Goal: Information Seeking & Learning: Learn about a topic

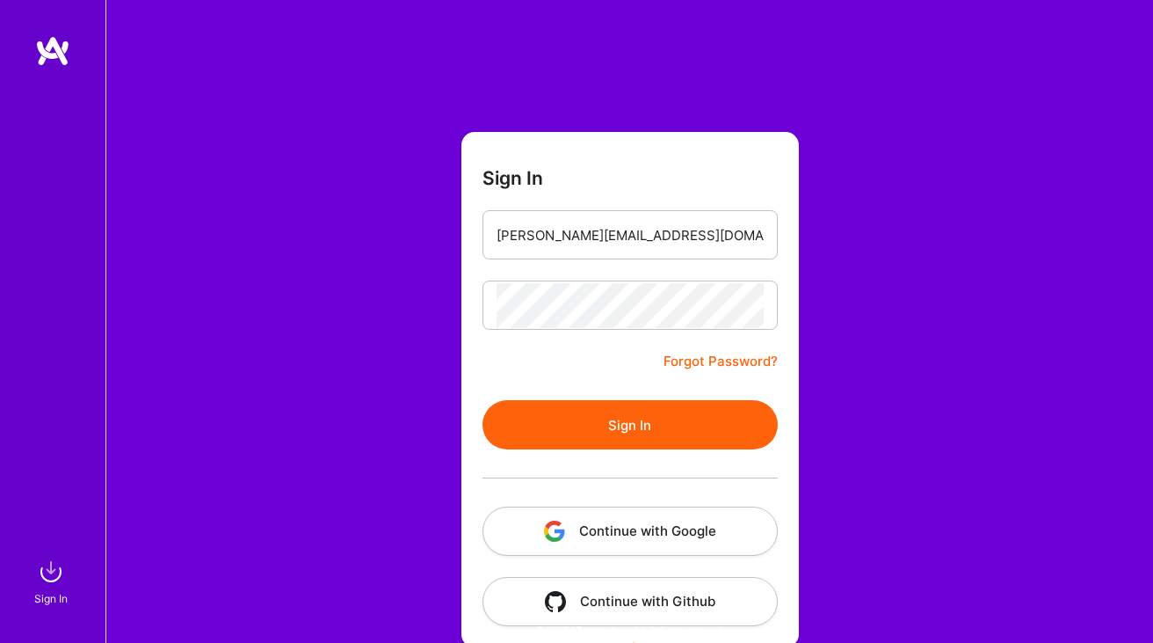
click at [590, 408] on button "Sign In" at bounding box center [630, 424] width 295 height 49
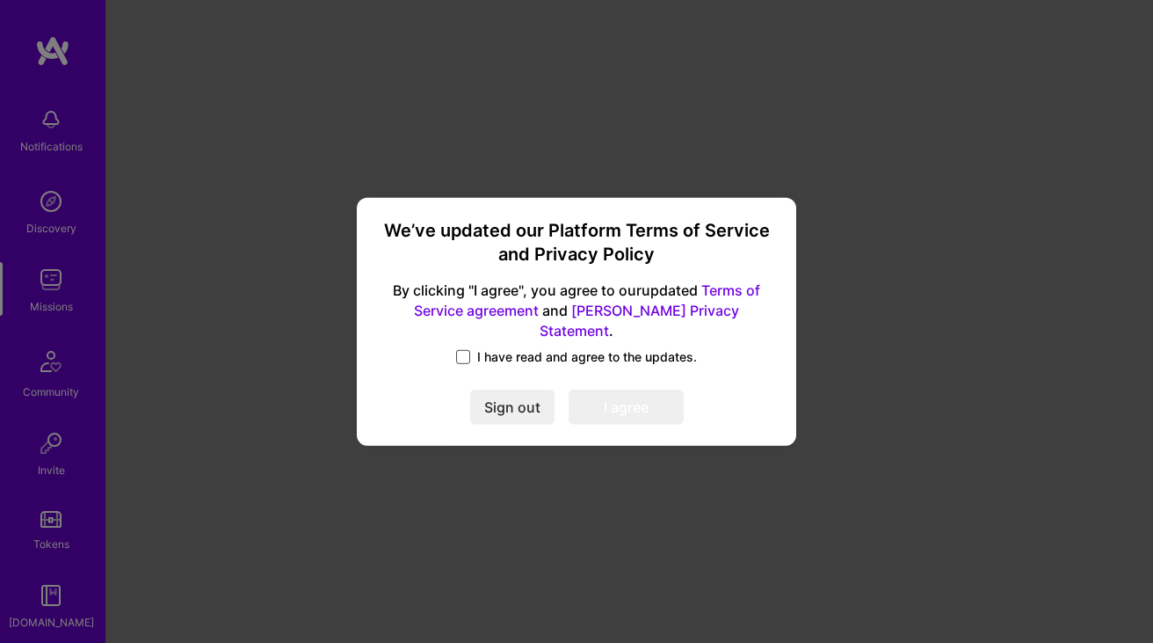
click at [469, 350] on span at bounding box center [463, 357] width 14 height 14
click at [0, 0] on input "I have read and agree to the updates." at bounding box center [0, 0] width 0 height 0
click at [641, 398] on button "I agree" at bounding box center [626, 406] width 115 height 35
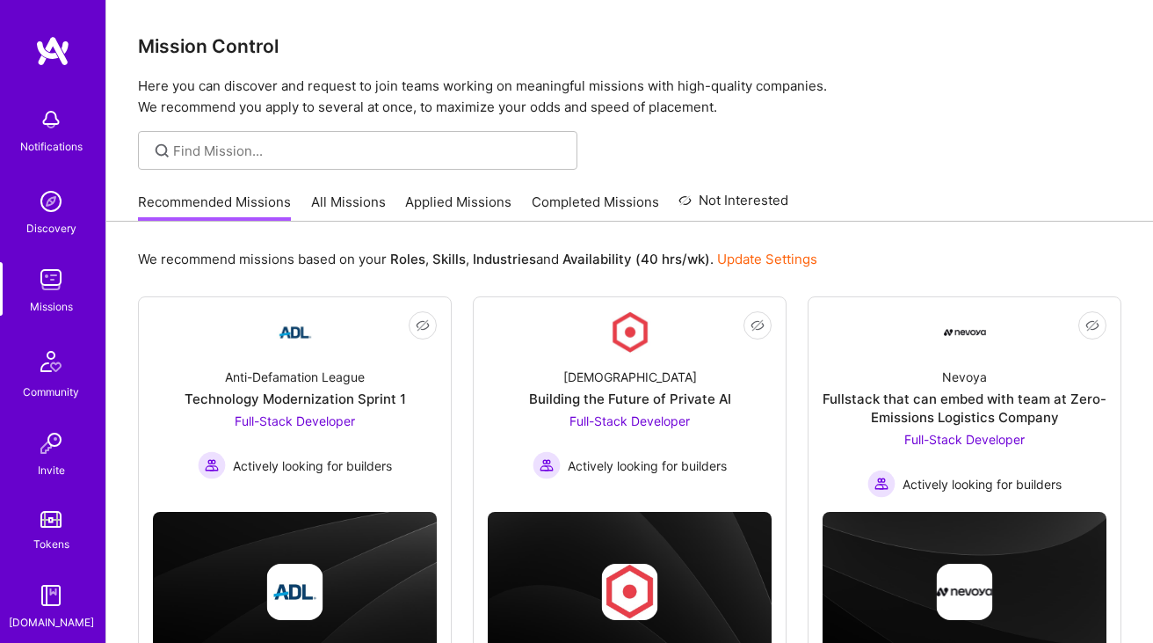
scroll to position [84, 0]
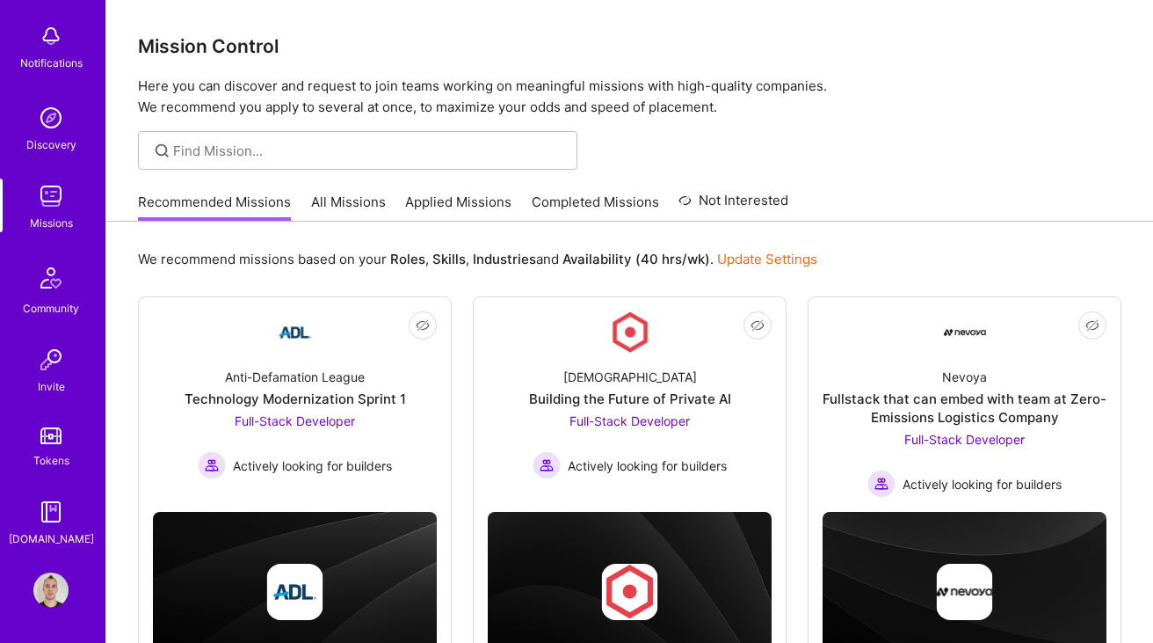
click at [52, 584] on img at bounding box center [50, 589] width 35 height 35
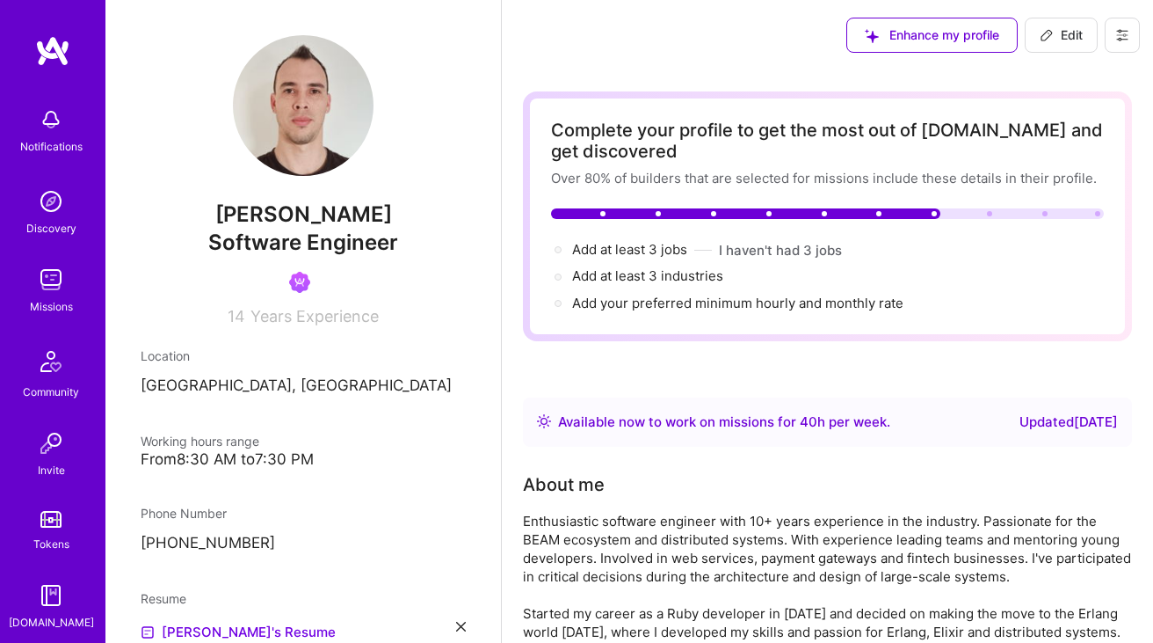
click at [1131, 26] on button at bounding box center [1122, 35] width 35 height 35
click at [1048, 84] on button "Settings" at bounding box center [1074, 75] width 132 height 45
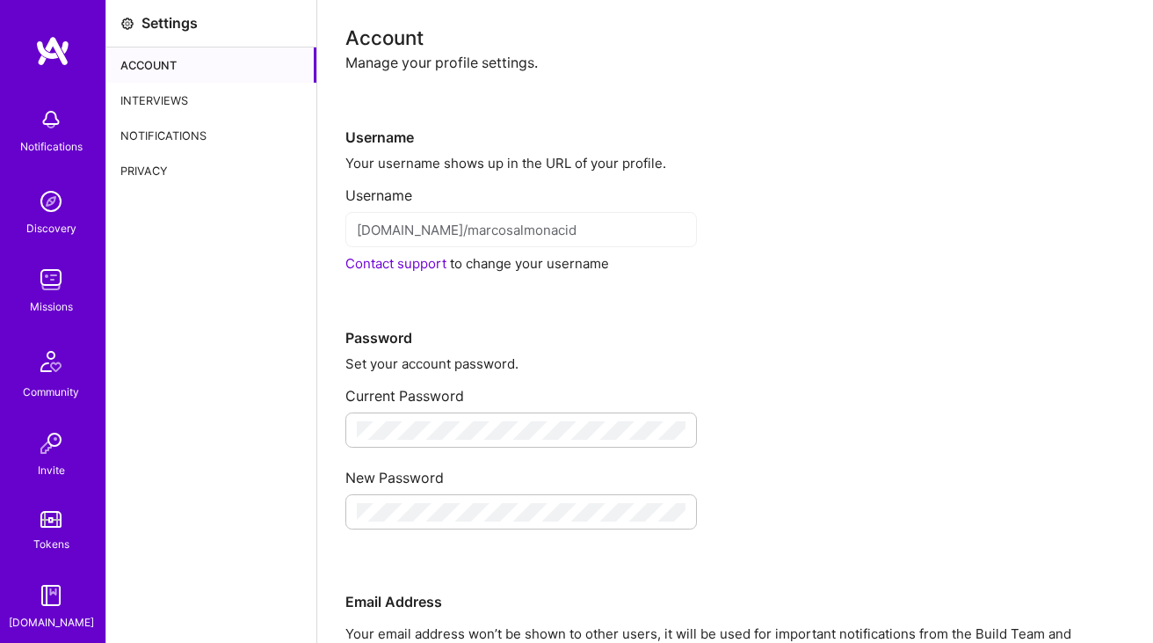
click at [182, 99] on div "Interviews" at bounding box center [211, 100] width 210 height 35
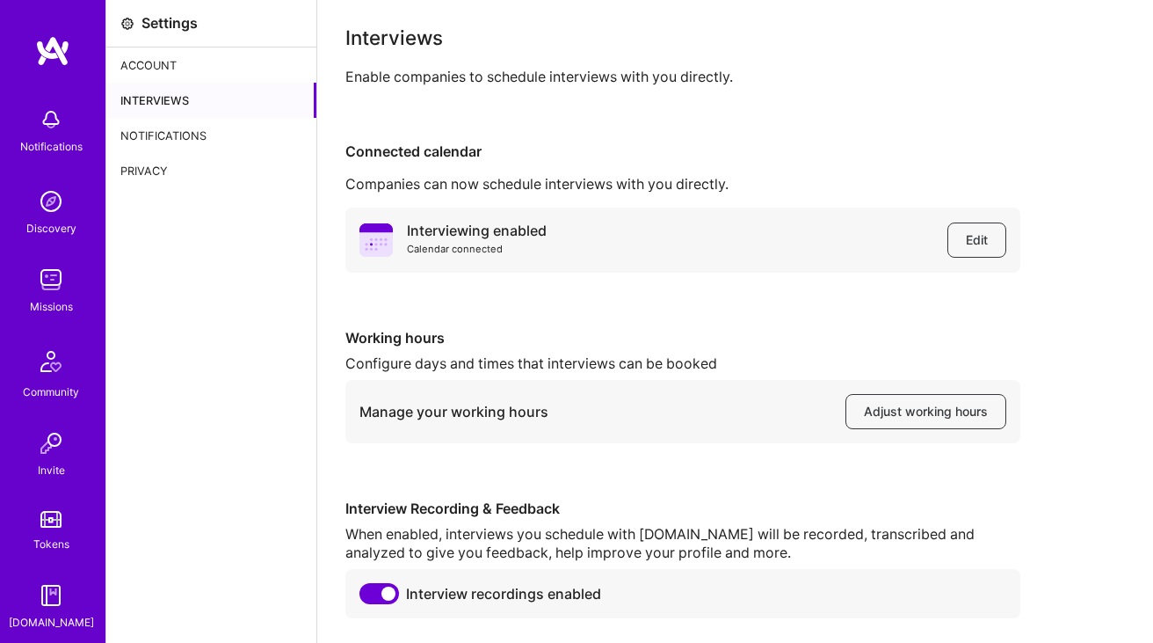
click at [179, 131] on div "Notifications" at bounding box center [211, 135] width 210 height 35
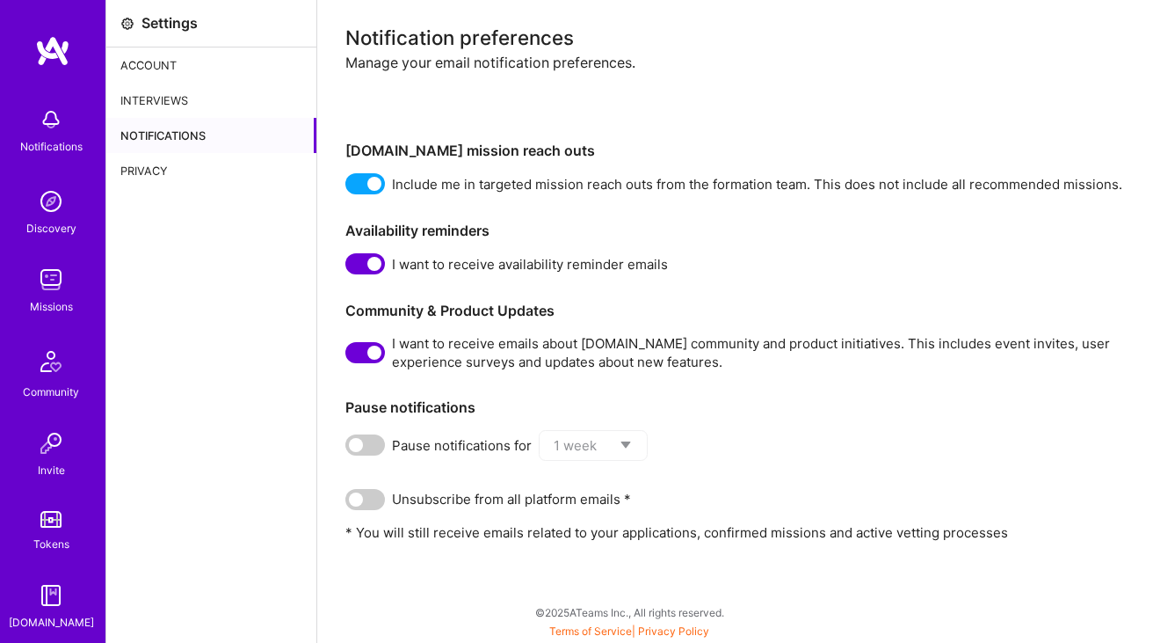
click at [173, 167] on div "Privacy" at bounding box center [211, 170] width 210 height 35
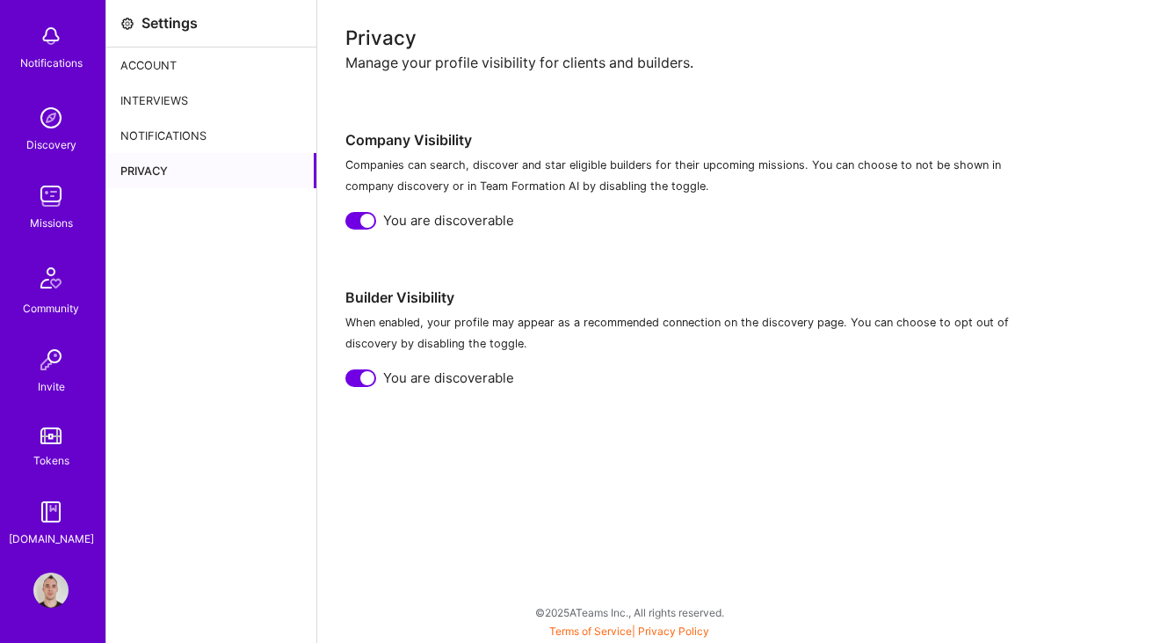
scroll to position [82, 0]
click at [48, 585] on img at bounding box center [50, 591] width 35 height 35
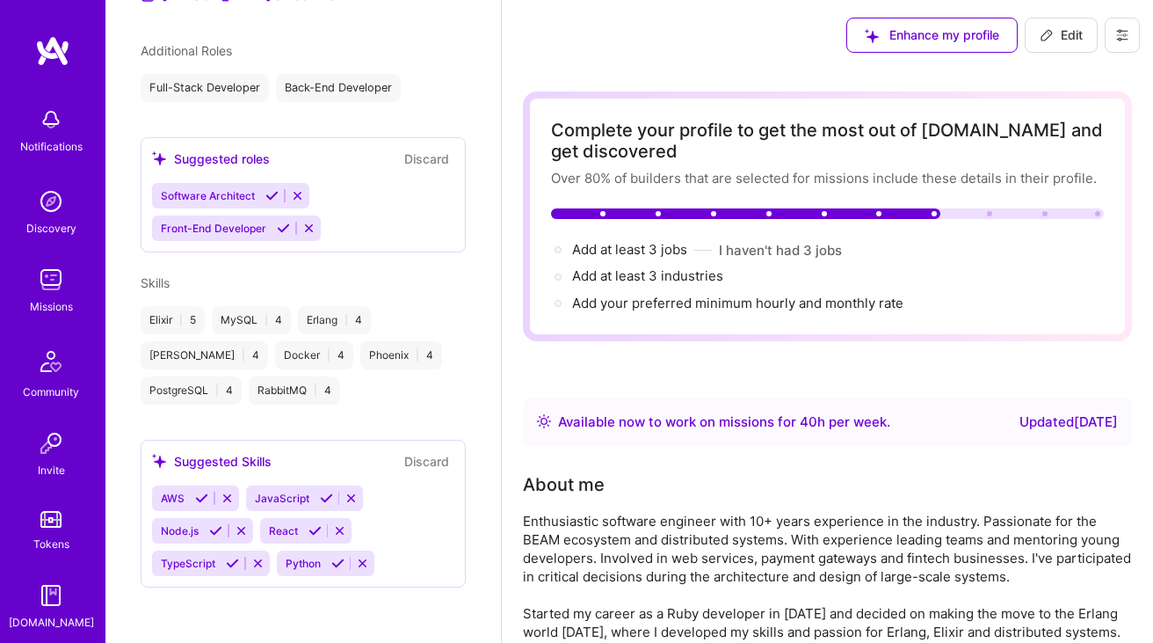
click at [1112, 45] on button at bounding box center [1122, 35] width 35 height 35
click at [1111, 111] on button "Payment method" at bounding box center [1074, 120] width 132 height 45
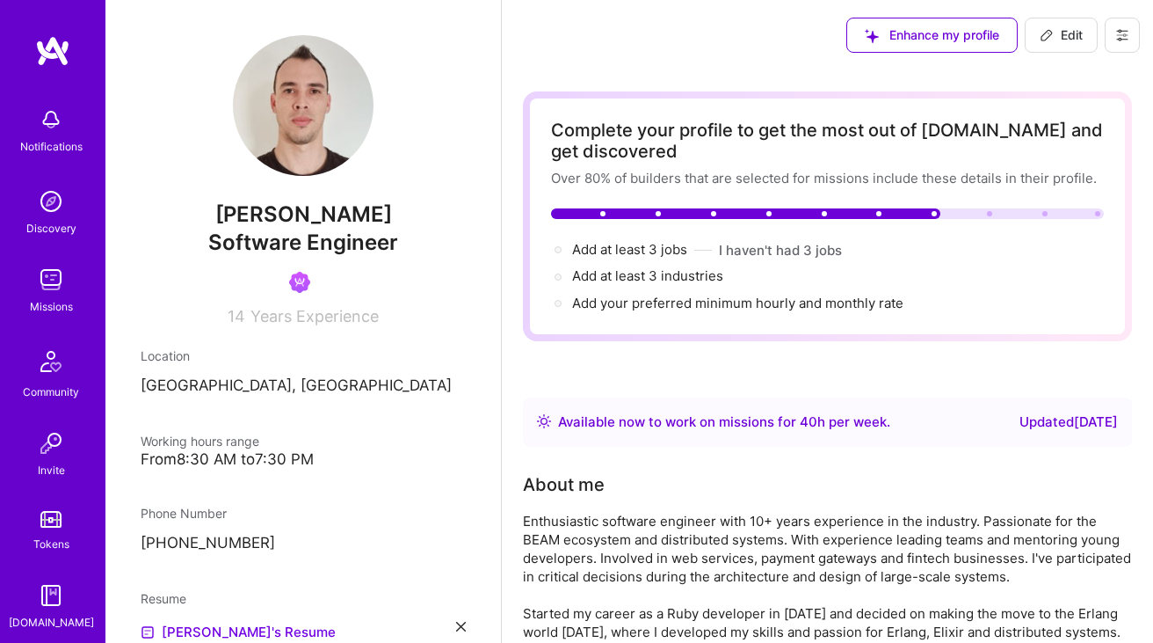
click at [1116, 46] on button at bounding box center [1122, 35] width 35 height 35
click at [1089, 113] on button "Payment method" at bounding box center [1074, 120] width 132 height 45
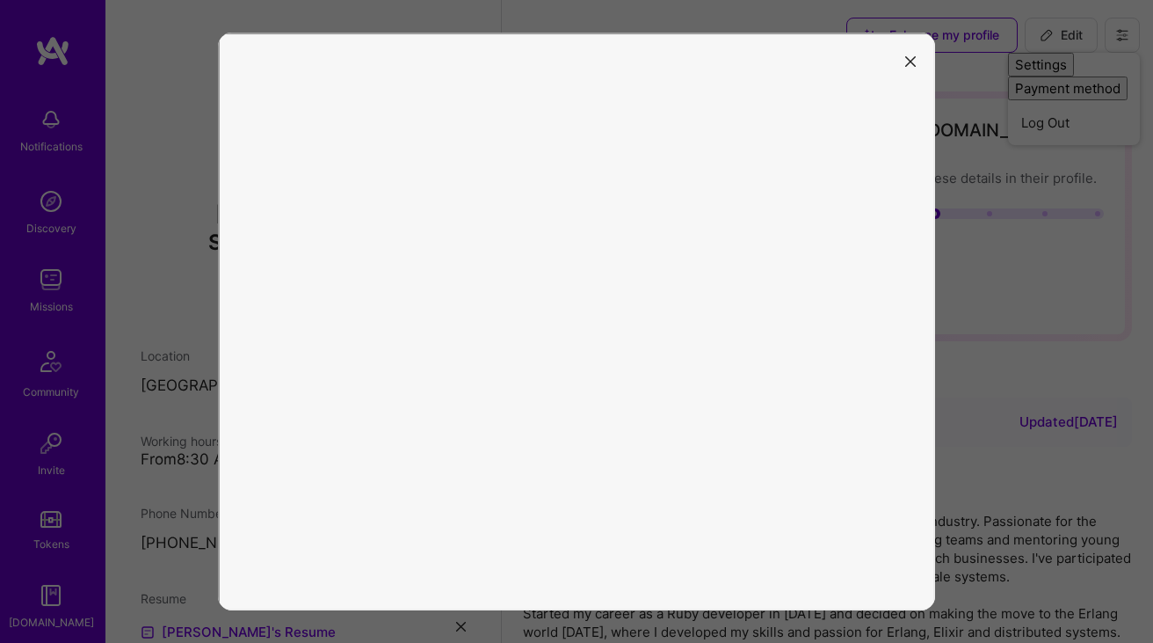
click at [908, 58] on icon "modal" at bounding box center [910, 61] width 11 height 11
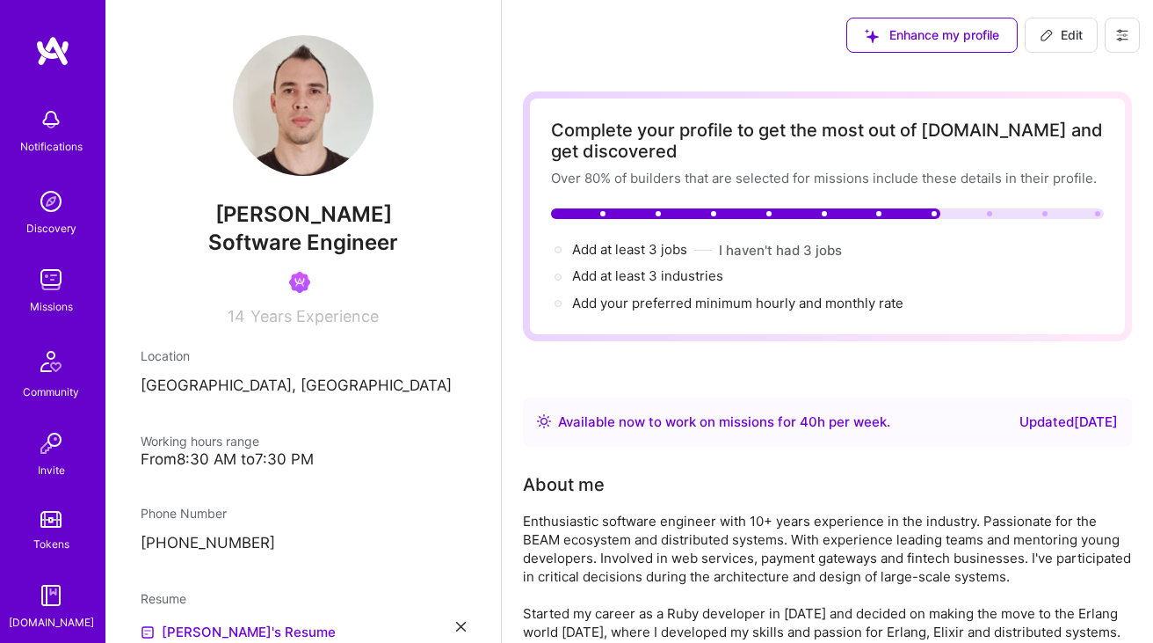
click at [1113, 28] on button at bounding box center [1122, 35] width 35 height 35
click at [1064, 113] on button "Payment method" at bounding box center [1074, 120] width 132 height 45
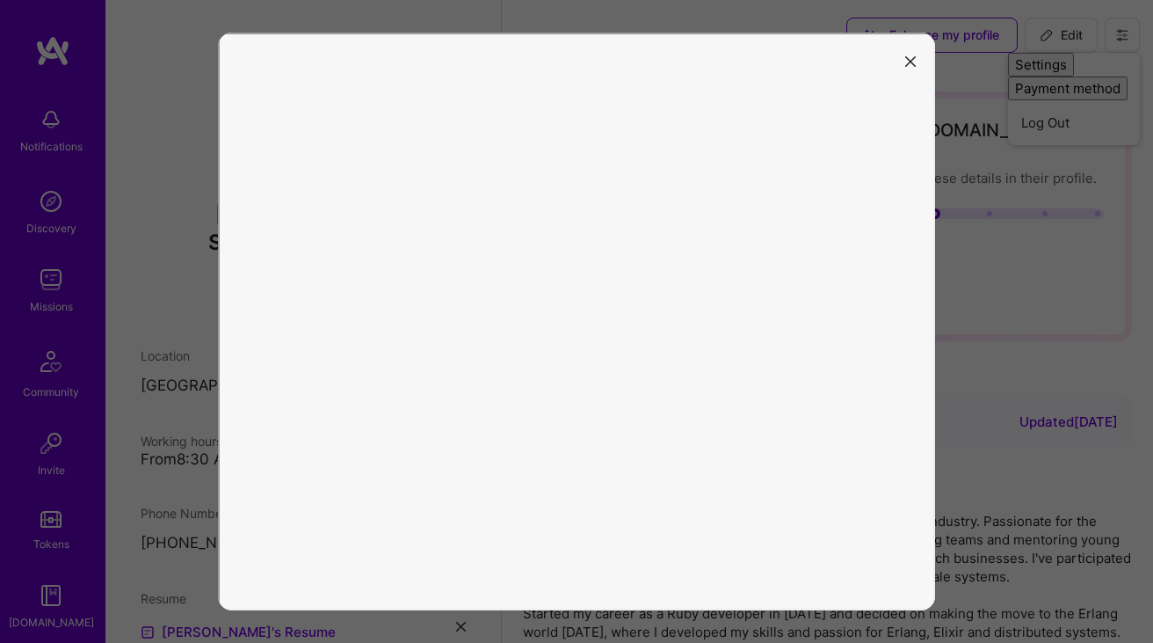
click at [905, 56] on icon "modal" at bounding box center [910, 61] width 11 height 11
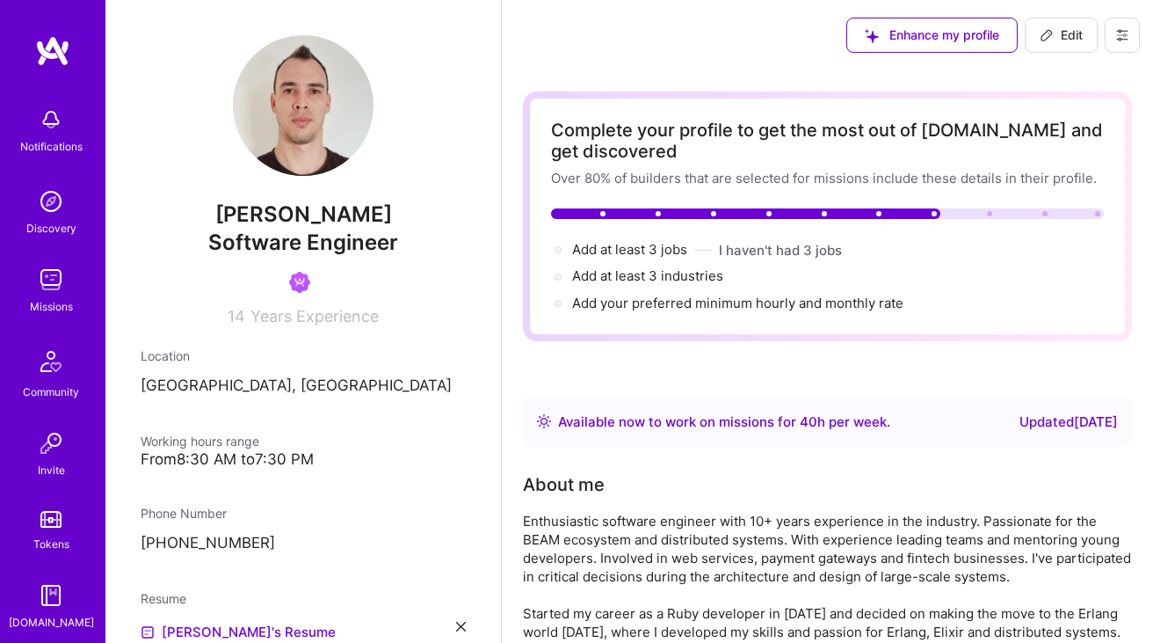
click at [51, 214] on img at bounding box center [50, 201] width 35 height 35
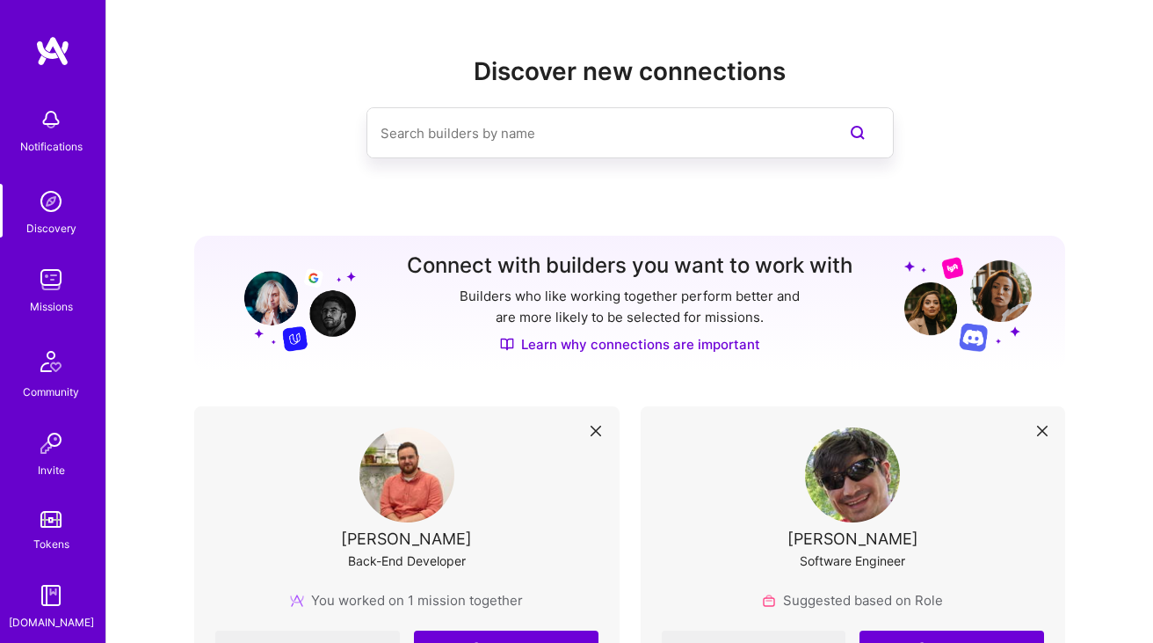
click at [40, 277] on img at bounding box center [50, 279] width 35 height 35
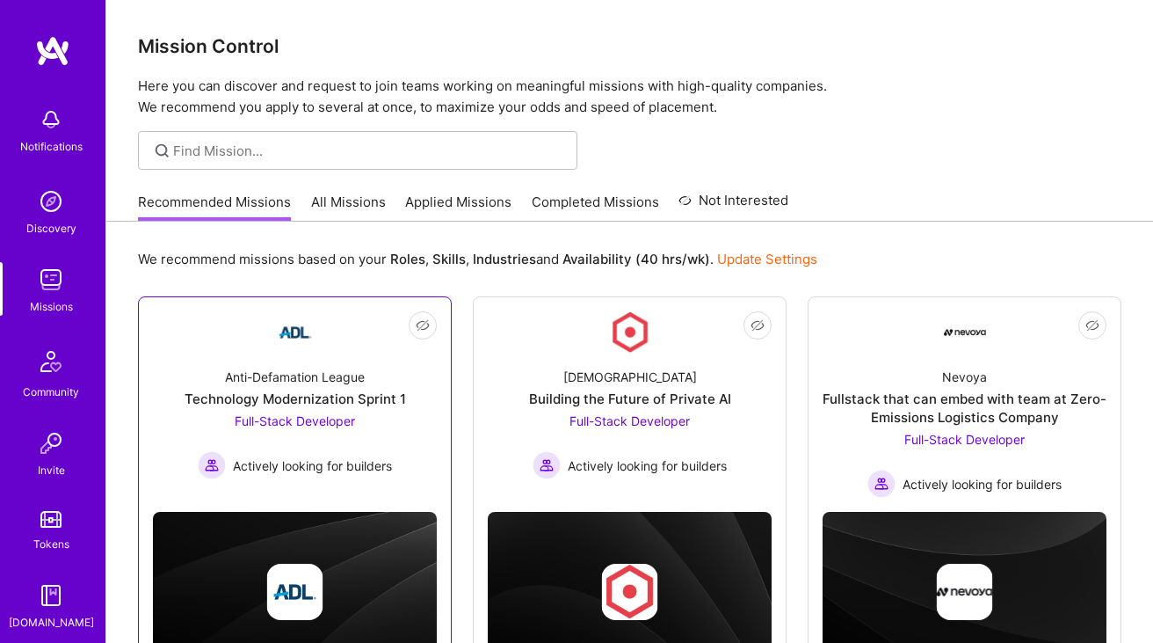
click at [325, 401] on div "Technology Modernization Sprint 1" at bounding box center [296, 398] width 222 height 18
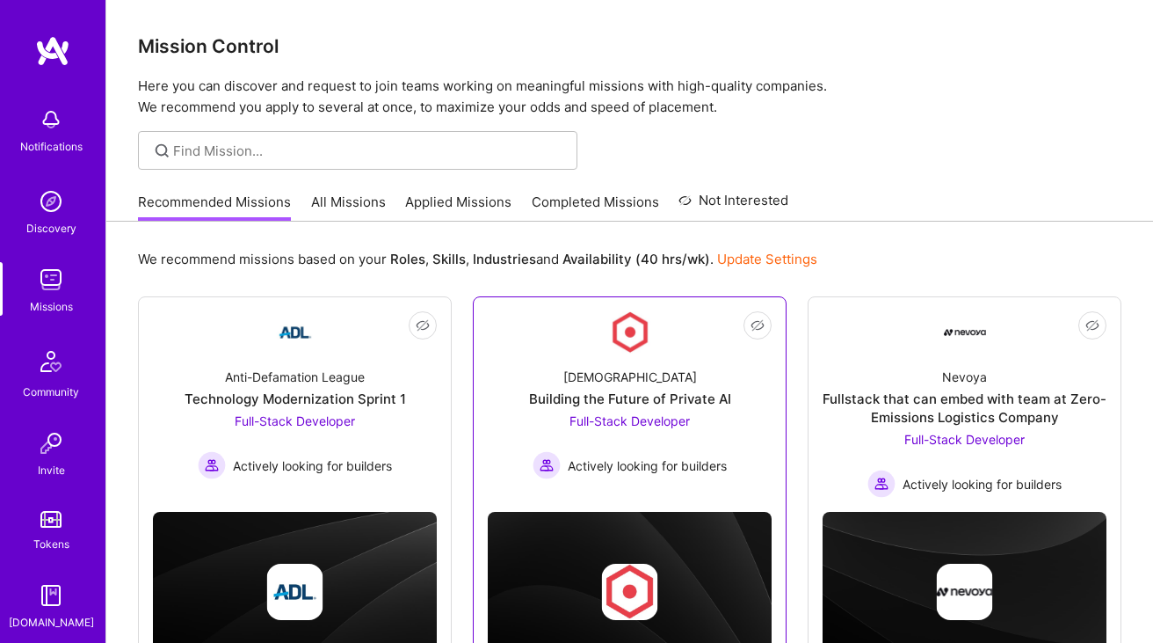
click at [563, 407] on div "Building the Future of Private AI" at bounding box center [630, 398] width 202 height 18
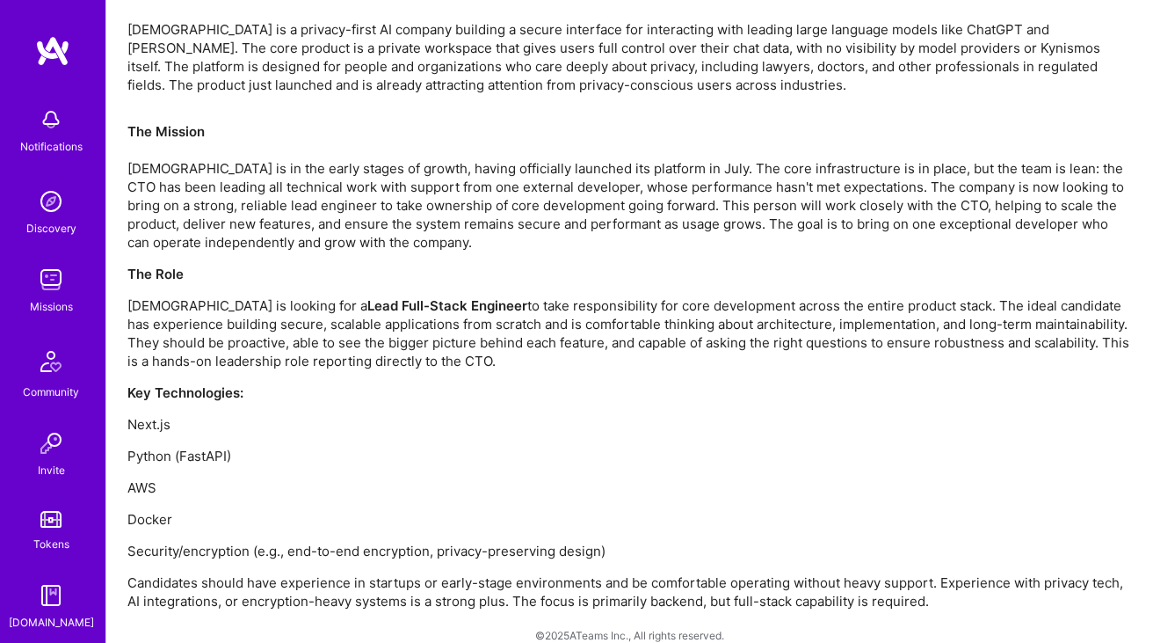
scroll to position [1178, 0]
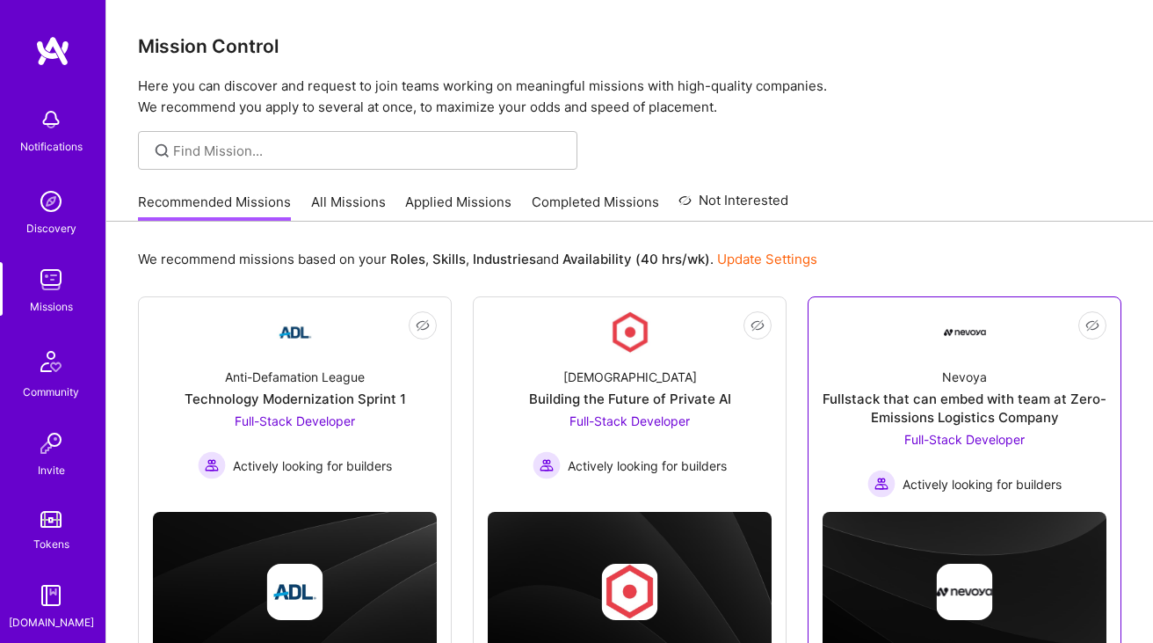
click at [853, 367] on div "Nevoya Fullstack that can embed with team at Zero-Emissions Logistics Company F…" at bounding box center [965, 425] width 284 height 144
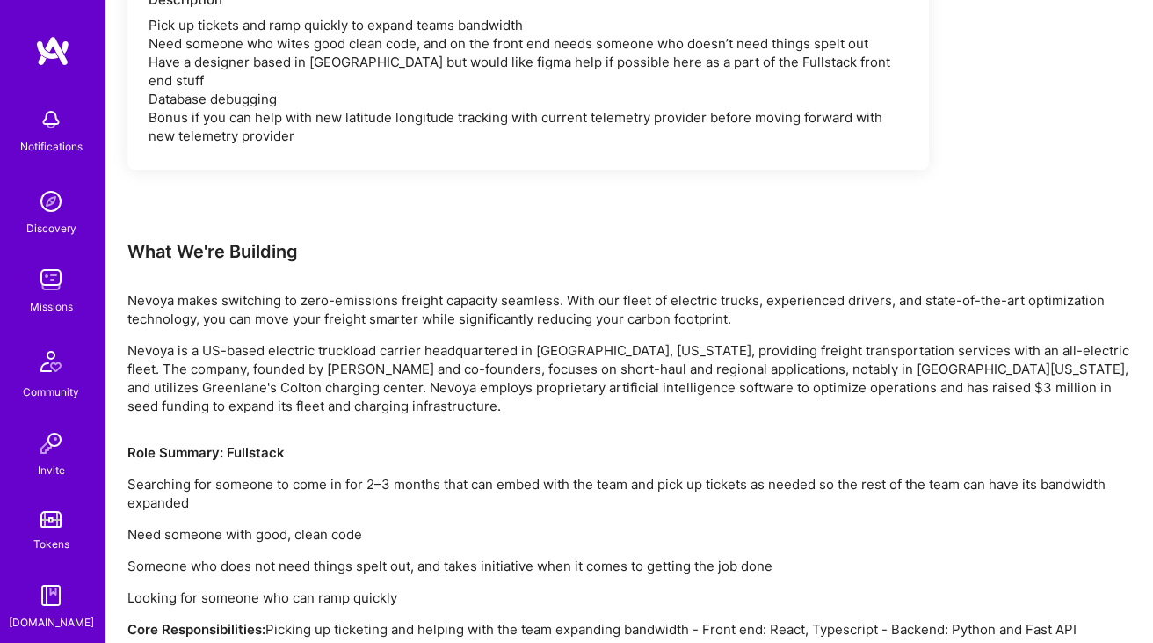
scroll to position [1331, 0]
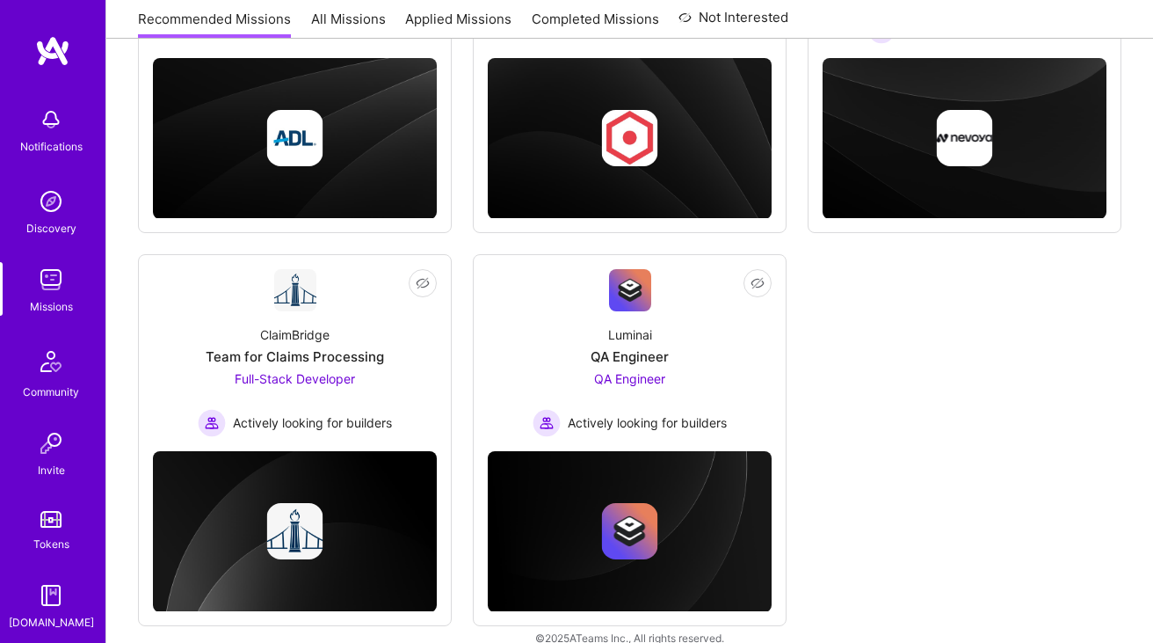
scroll to position [478, 0]
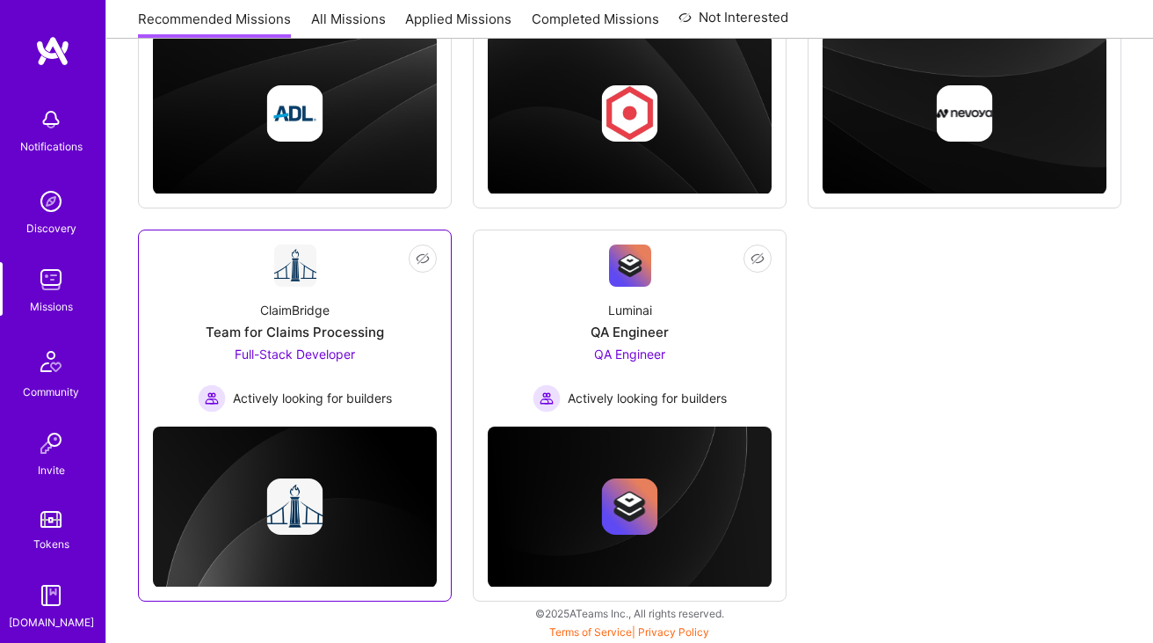
click at [329, 323] on div "Team for Claims Processing" at bounding box center [295, 332] width 178 height 18
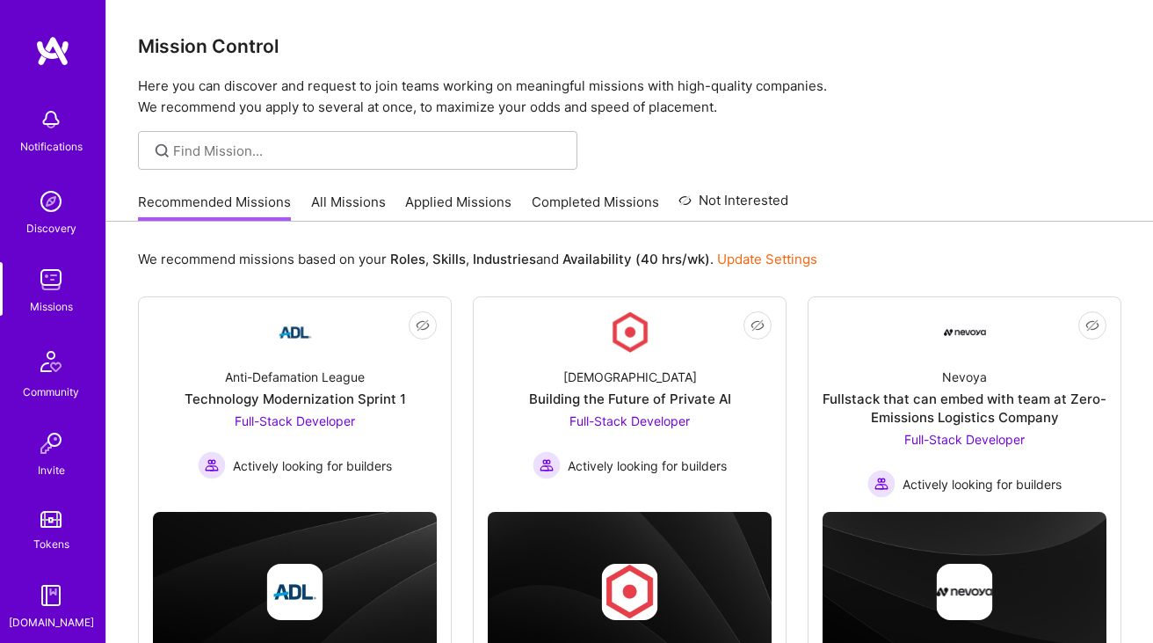
scroll to position [478, 0]
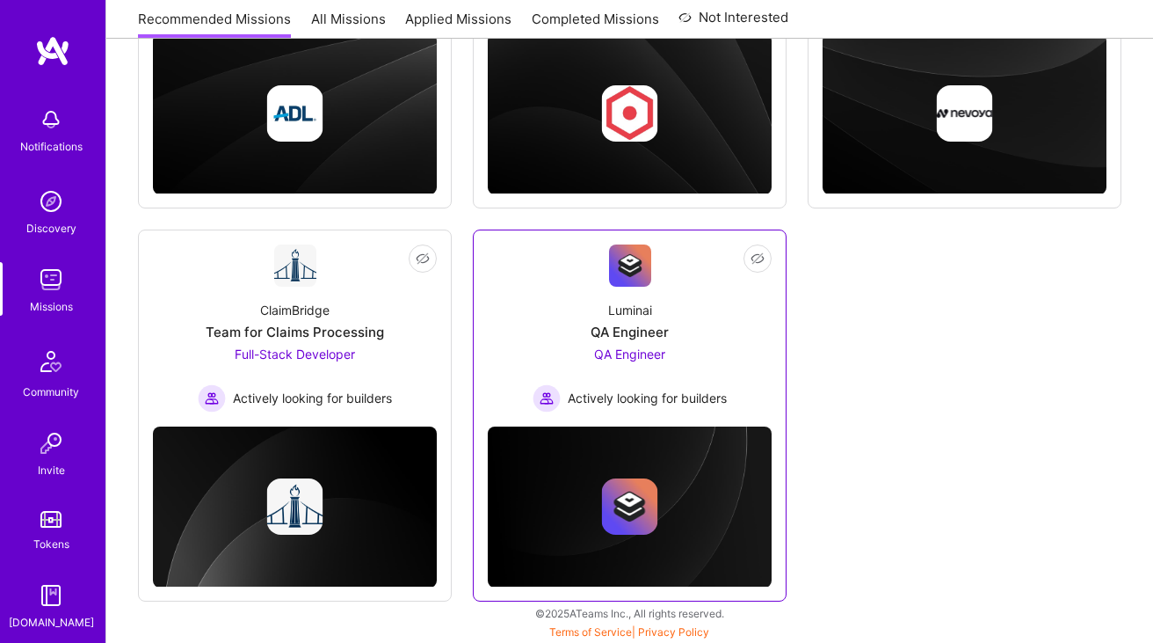
click at [651, 379] on div "QA Engineer Actively looking for builders" at bounding box center [630, 379] width 194 height 68
